Goal: Task Accomplishment & Management: Complete application form

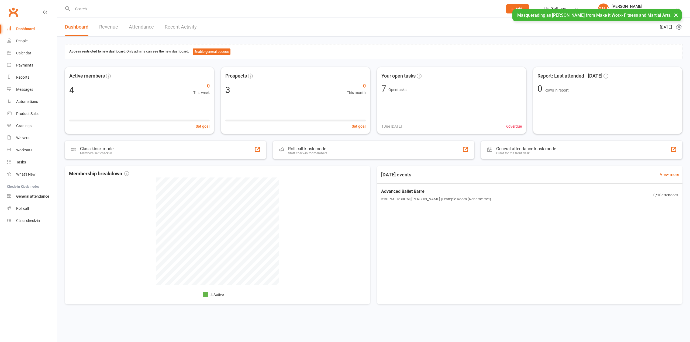
click at [23, 40] on div "People" at bounding box center [21, 41] width 11 height 4
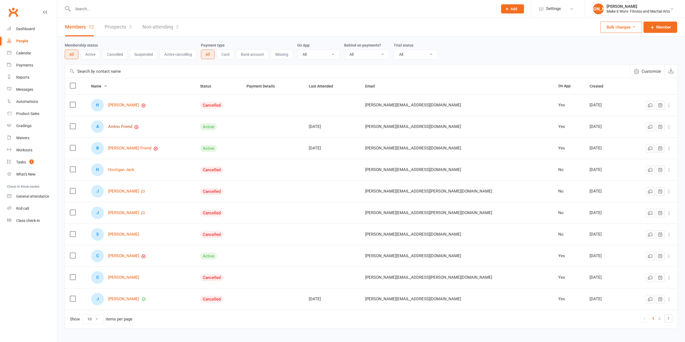
click at [132, 126] on link "Aintno Friend" at bounding box center [120, 127] width 24 height 5
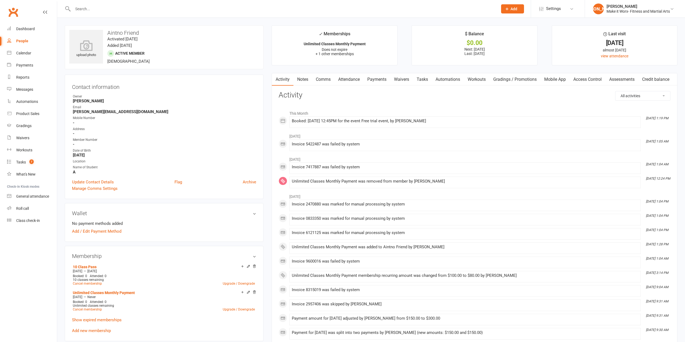
click at [384, 78] on link "Payments" at bounding box center [376, 79] width 27 height 12
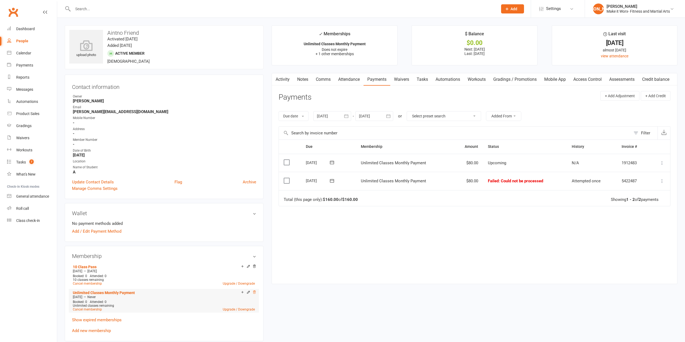
click at [253, 294] on icon at bounding box center [254, 293] width 4 height 4
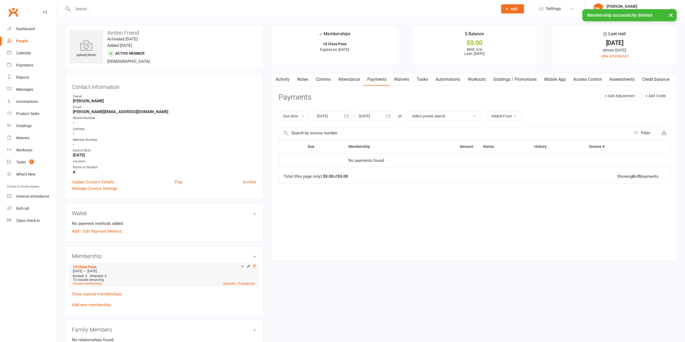
click at [255, 266] on icon at bounding box center [254, 267] width 4 height 4
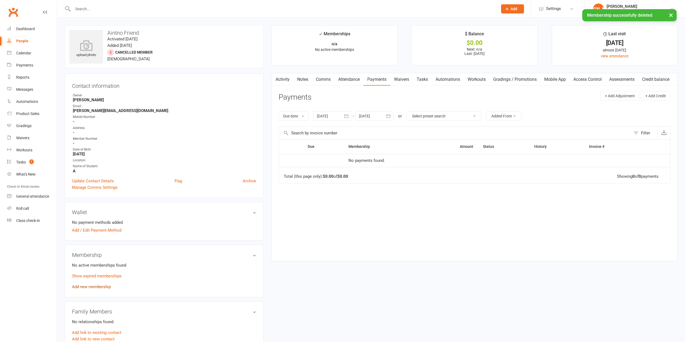
click at [88, 288] on link "Add new membership" at bounding box center [91, 287] width 39 height 5
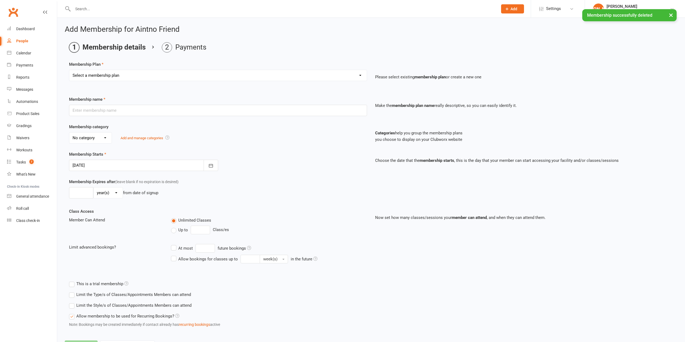
click at [99, 78] on select "Select a membership plan Create new Membership Plan 10 Class Pass Unlimited Cla…" at bounding box center [217, 75] width 297 height 11
select select "2"
click at [69, 70] on select "Select a membership plan Create new Membership Plan 10 Class Pass Unlimited Cla…" at bounding box center [217, 75] width 297 height 11
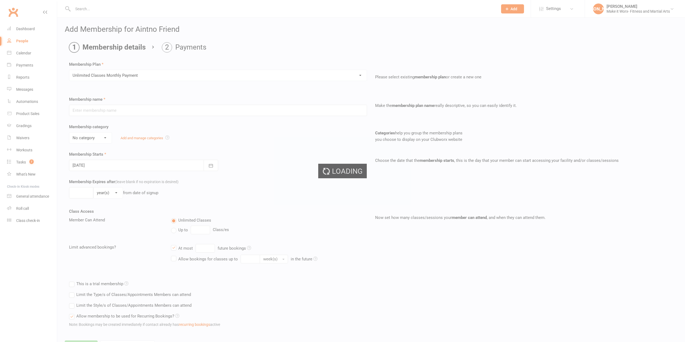
type input "Unlimited Classes Monthly Payment"
select select "3"
type input "10"
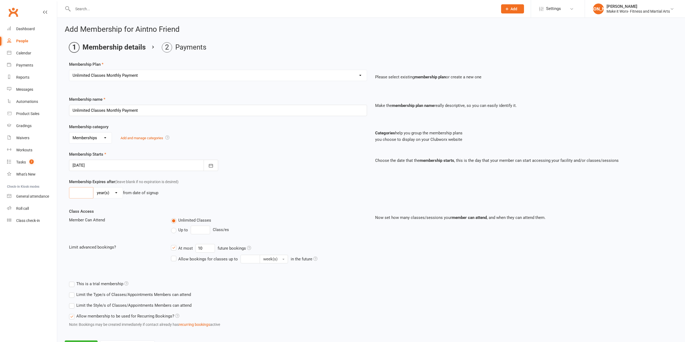
click at [71, 197] on input "number" at bounding box center [81, 192] width 24 height 11
type input "3"
click at [110, 194] on select "day(s) week(s) month(s) year(s)" at bounding box center [108, 193] width 29 height 11
select select "2"
click at [94, 189] on select "day(s) week(s) month(s) year(s)" at bounding box center [108, 193] width 29 height 11
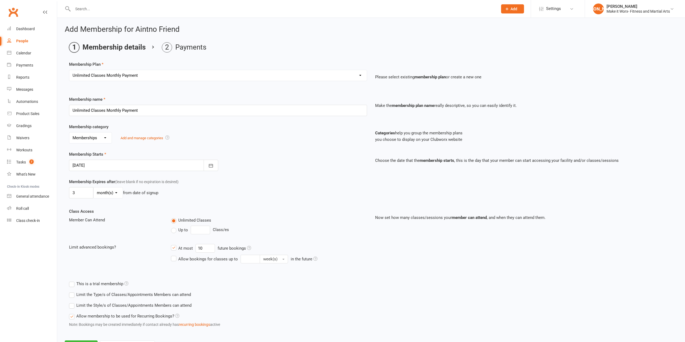
click at [266, 173] on div "Membership Starts [DATE] [DATE] Sun Mon Tue Wed Thu Fri Sat 40 28 29 30 01 02 0…" at bounding box center [371, 165] width 612 height 28
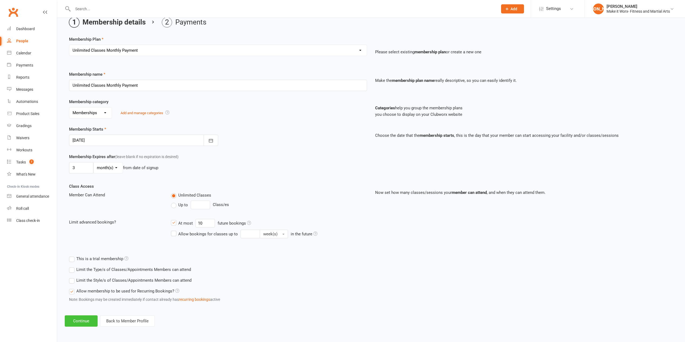
click at [78, 319] on button "Continue" at bounding box center [81, 321] width 33 height 11
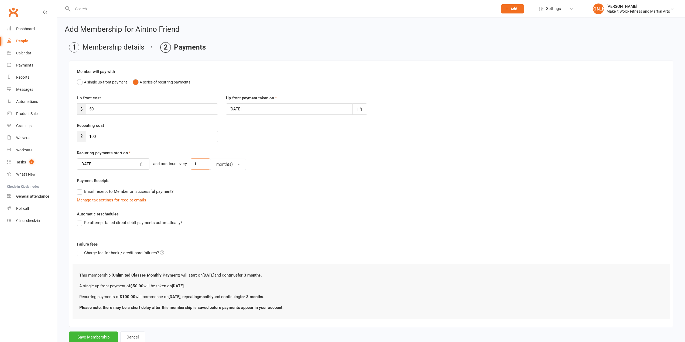
click at [205, 166] on input "1" at bounding box center [200, 164] width 19 height 11
click at [210, 167] on button "month(s)" at bounding box center [228, 164] width 36 height 11
click at [223, 188] on span "week(s)" at bounding box center [222, 188] width 14 height 5
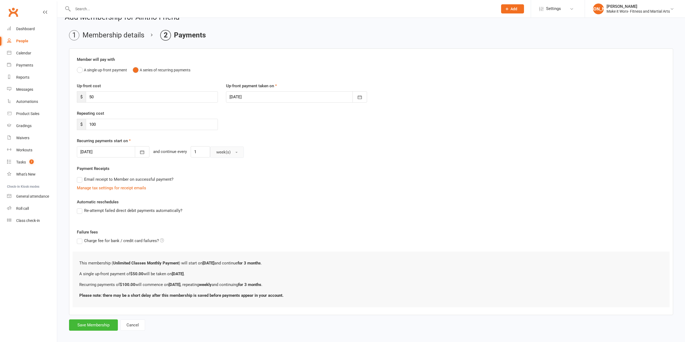
scroll to position [18, 0]
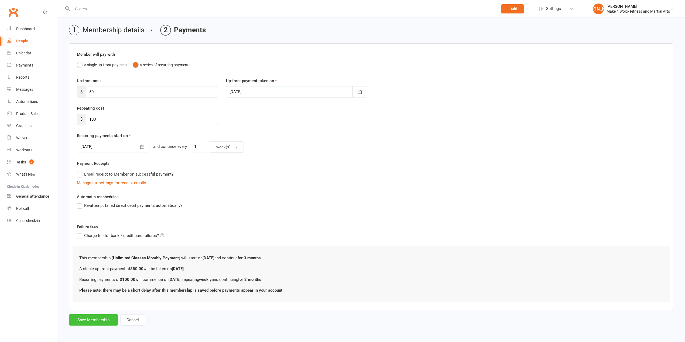
click at [98, 322] on button "Save Membership" at bounding box center [93, 320] width 49 height 11
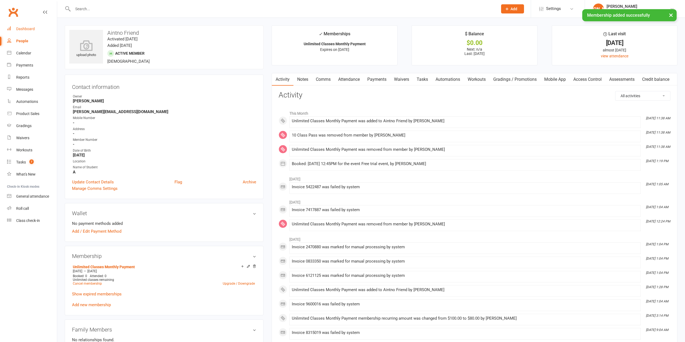
click at [30, 24] on link "Dashboard" at bounding box center [32, 29] width 50 height 12
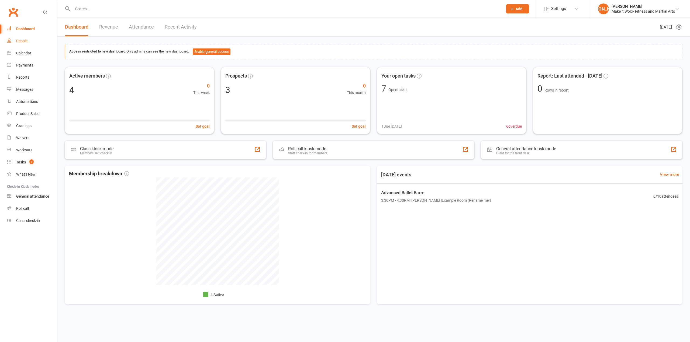
click at [24, 42] on div "People" at bounding box center [21, 41] width 11 height 4
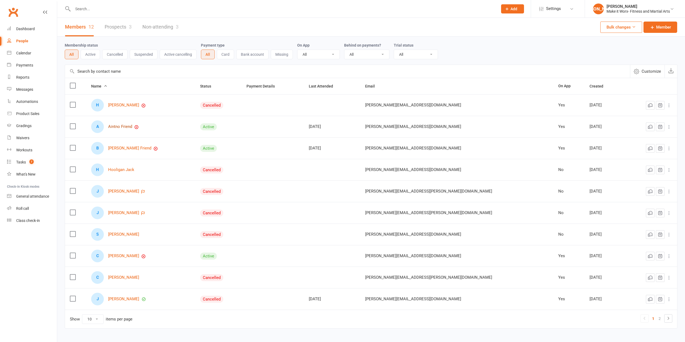
click at [132, 126] on link "Aintno Friend" at bounding box center [120, 127] width 24 height 5
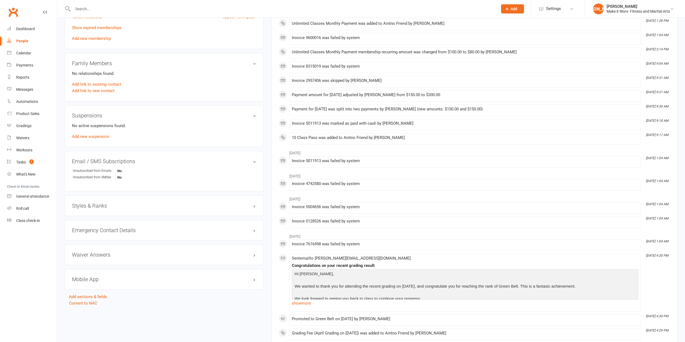
scroll to position [255, 0]
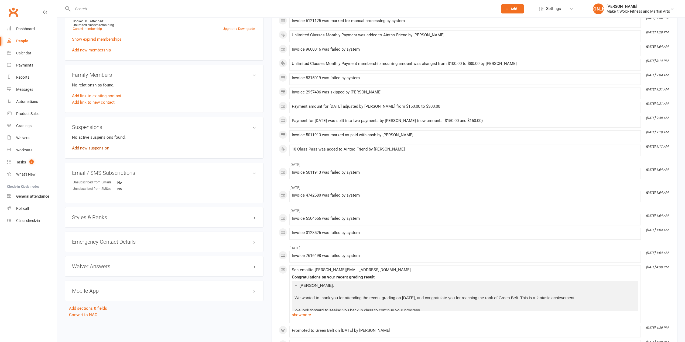
click at [86, 150] on link "Add new suspension" at bounding box center [90, 148] width 37 height 5
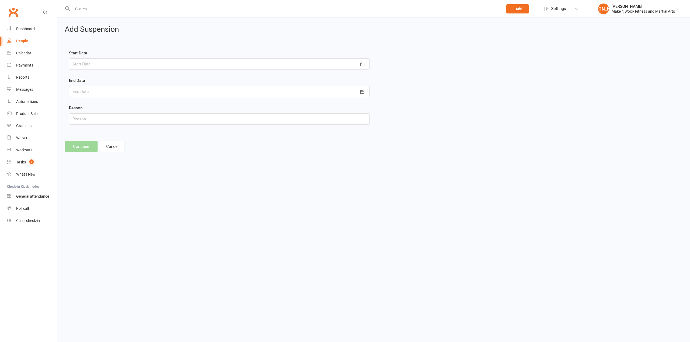
click at [114, 61] on div at bounding box center [219, 64] width 301 height 11
click at [148, 140] on span "31" at bounding box center [150, 140] width 4 height 4
type input "[DATE]"
click at [117, 89] on div at bounding box center [219, 91] width 301 height 11
click at [162, 105] on icon "button" at bounding box center [163, 106] width 4 height 4
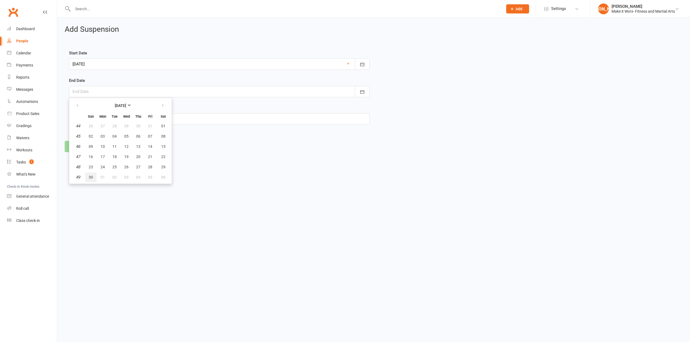
click at [92, 176] on span "30" at bounding box center [91, 177] width 4 height 4
type input "[DATE]"
click at [79, 152] on button "Continue" at bounding box center [81, 146] width 33 height 11
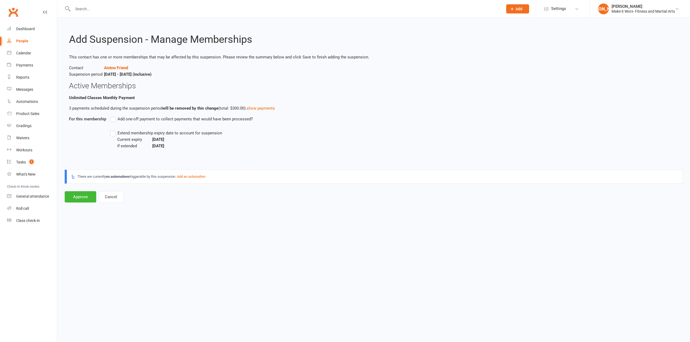
click at [111, 134] on label "Extend membership expiry date to account for suspension" at bounding box center [166, 133] width 112 height 6
click at [111, 130] on input "Extend membership expiry date to account for suspension" at bounding box center [112, 130] width 4 height 0
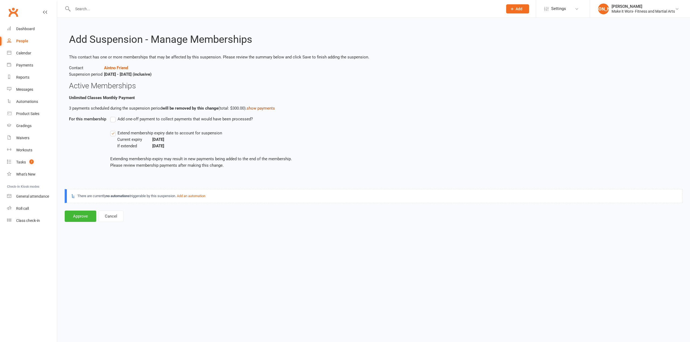
click at [266, 106] on link "show payments" at bounding box center [261, 108] width 28 height 5
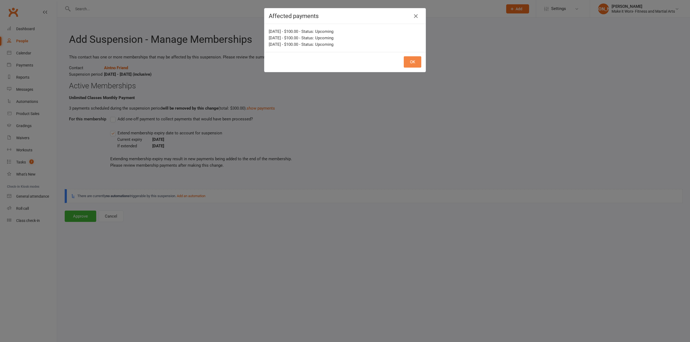
click at [417, 59] on button "OK" at bounding box center [413, 61] width 18 height 11
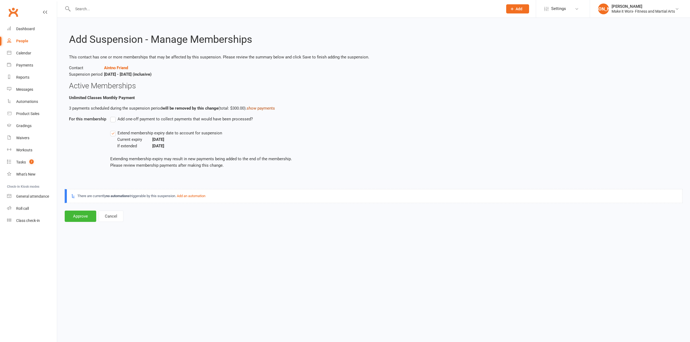
click at [264, 107] on link "show payments" at bounding box center [261, 108] width 28 height 5
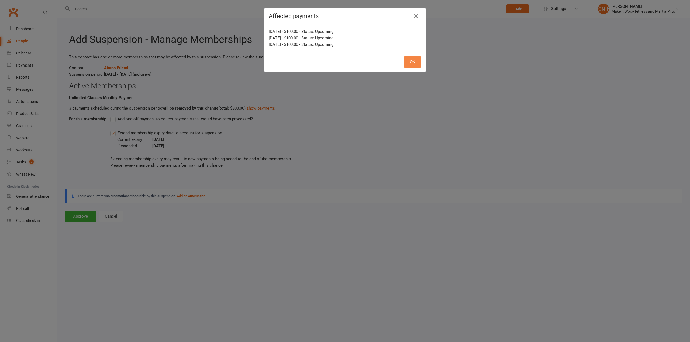
click at [410, 64] on button "OK" at bounding box center [413, 61] width 18 height 11
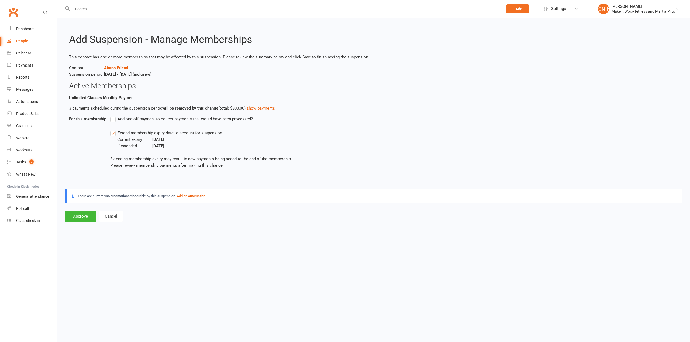
click at [112, 118] on label "Add one-off payment to collect payments that would have been processed?" at bounding box center [181, 119] width 143 height 6
click at [112, 116] on input "Add one-off payment to collect payments that would have been processed?" at bounding box center [112, 116] width 4 height 0
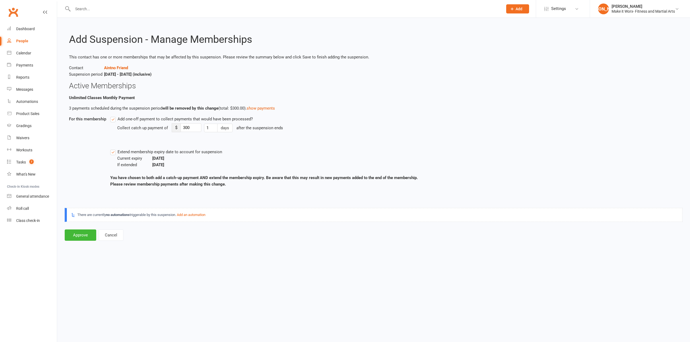
click at [112, 118] on label "Add one-off payment to collect payments that would have been processed?" at bounding box center [181, 119] width 143 height 6
click at [112, 116] on input "Add one-off payment to collect payments that would have been processed?" at bounding box center [112, 116] width 4 height 0
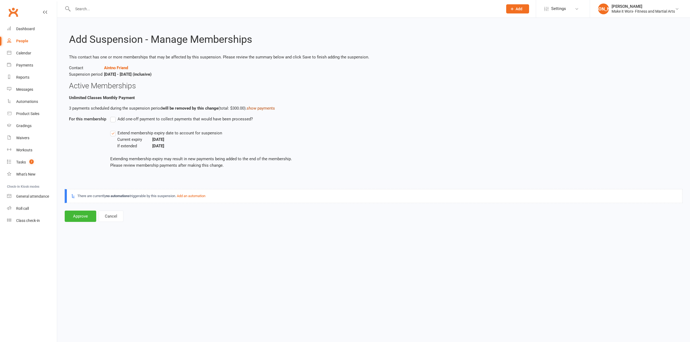
click at [273, 108] on link "show payments" at bounding box center [261, 108] width 28 height 5
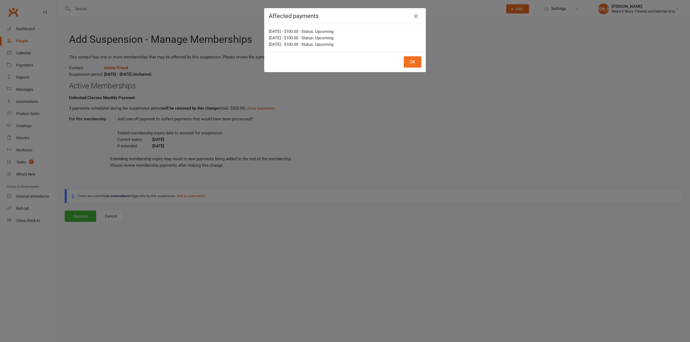
click at [415, 15] on icon "button" at bounding box center [416, 16] width 6 height 6
